Goal: Information Seeking & Learning: Learn about a topic

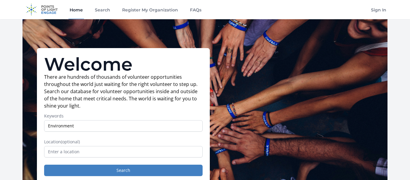
type input "Environment"
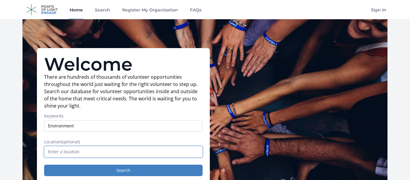
click at [68, 152] on input "text" at bounding box center [123, 151] width 158 height 11
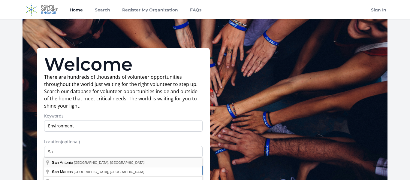
type input "[GEOGRAPHIC_DATA], [GEOGRAPHIC_DATA], [GEOGRAPHIC_DATA]"
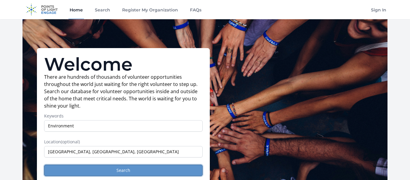
click at [80, 167] on button "Search" at bounding box center [123, 169] width 158 height 11
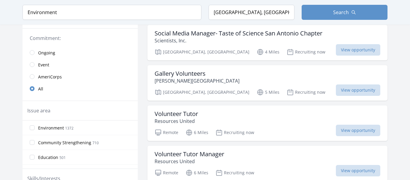
scroll to position [144, 0]
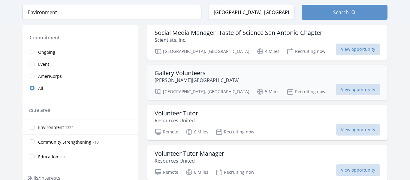
click at [226, 80] on div "Gallery Volunteers Witte Museum" at bounding box center [268, 76] width 226 height 14
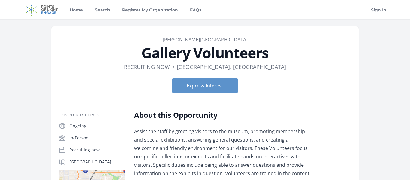
click at [236, 149] on p "Assist the staff by greeting visitors to the museum, promoting membership and s…" at bounding box center [222, 160] width 176 height 67
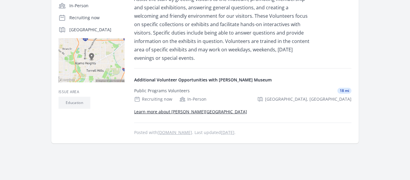
scroll to position [144, 0]
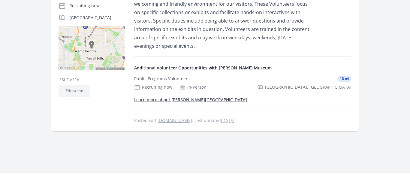
click at [164, 102] on p "Learn more about Witte Museum" at bounding box center [242, 99] width 217 height 7
click at [166, 99] on link "Learn more about Witte Museum" at bounding box center [190, 100] width 113 height 6
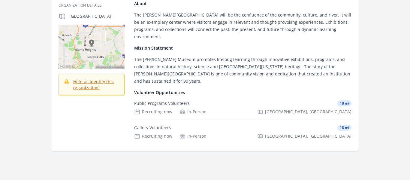
scroll to position [96, 0]
